Goal: Navigation & Orientation: Find specific page/section

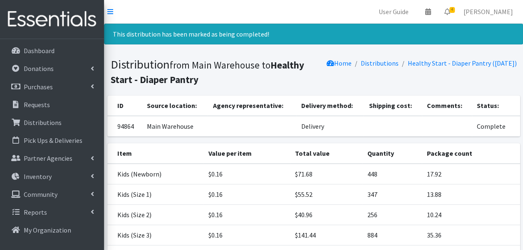
click at [69, 15] on img at bounding box center [51, 19] width 97 height 28
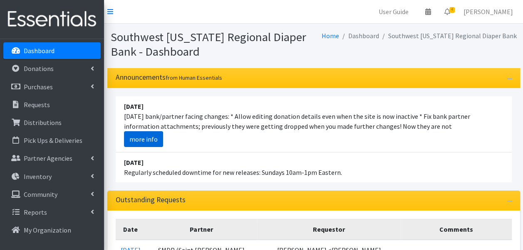
click at [142, 134] on link "more info" at bounding box center [143, 139] width 39 height 16
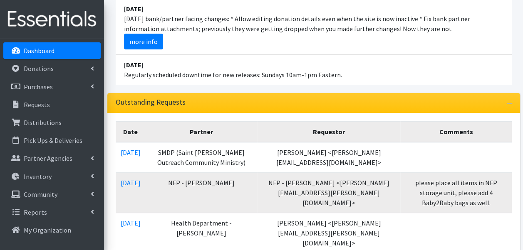
scroll to position [97, 0]
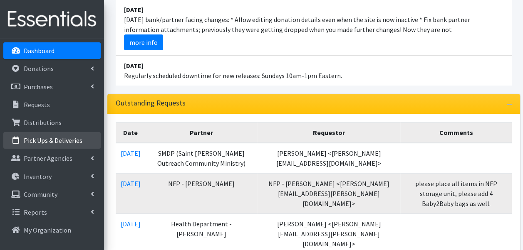
click at [47, 144] on p "Pick Ups & Deliveries" at bounding box center [53, 140] width 59 height 8
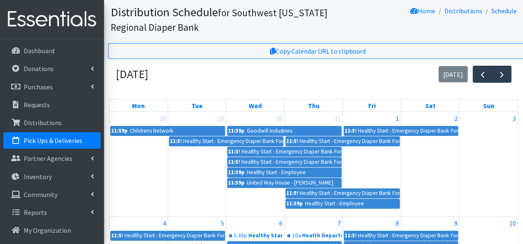
scroll to position [25, 0]
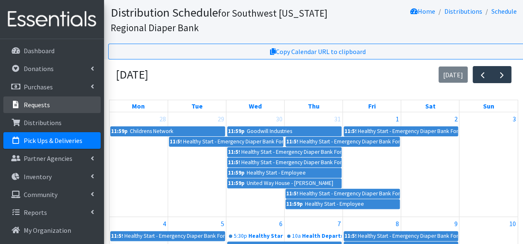
click at [48, 110] on link "Requests" at bounding box center [51, 104] width 97 height 17
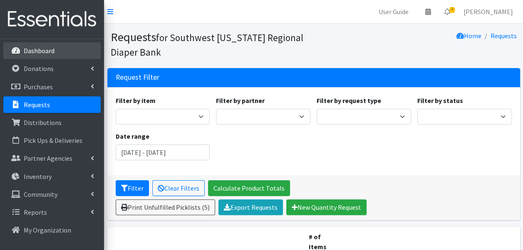
click at [44, 52] on p "Dashboard" at bounding box center [39, 51] width 31 height 8
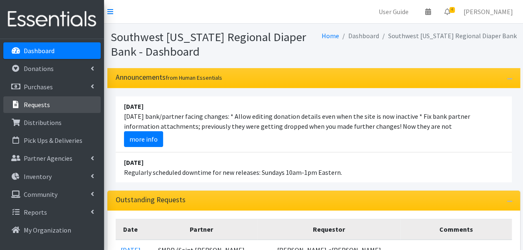
click at [52, 104] on link "Requests" at bounding box center [51, 104] width 97 height 17
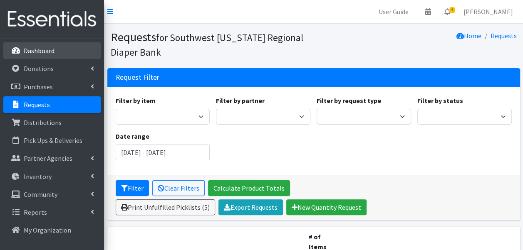
click at [40, 49] on p "Dashboard" at bounding box center [39, 51] width 31 height 8
